Goal: Find specific page/section: Find specific page/section

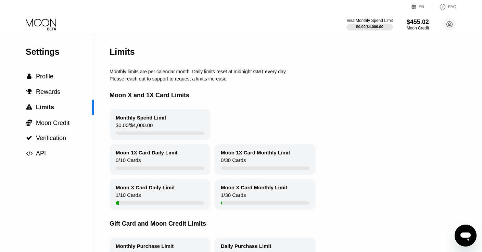
click at [37, 24] on icon at bounding box center [42, 24] width 32 height 12
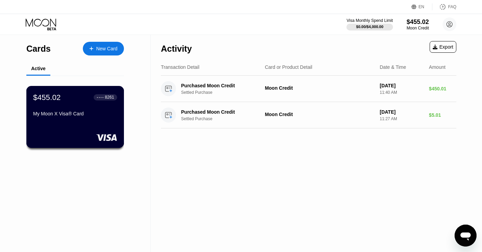
click at [66, 115] on div "My Moon X Visa® Card" at bounding box center [75, 113] width 84 height 5
